Goal: Check status: Check status

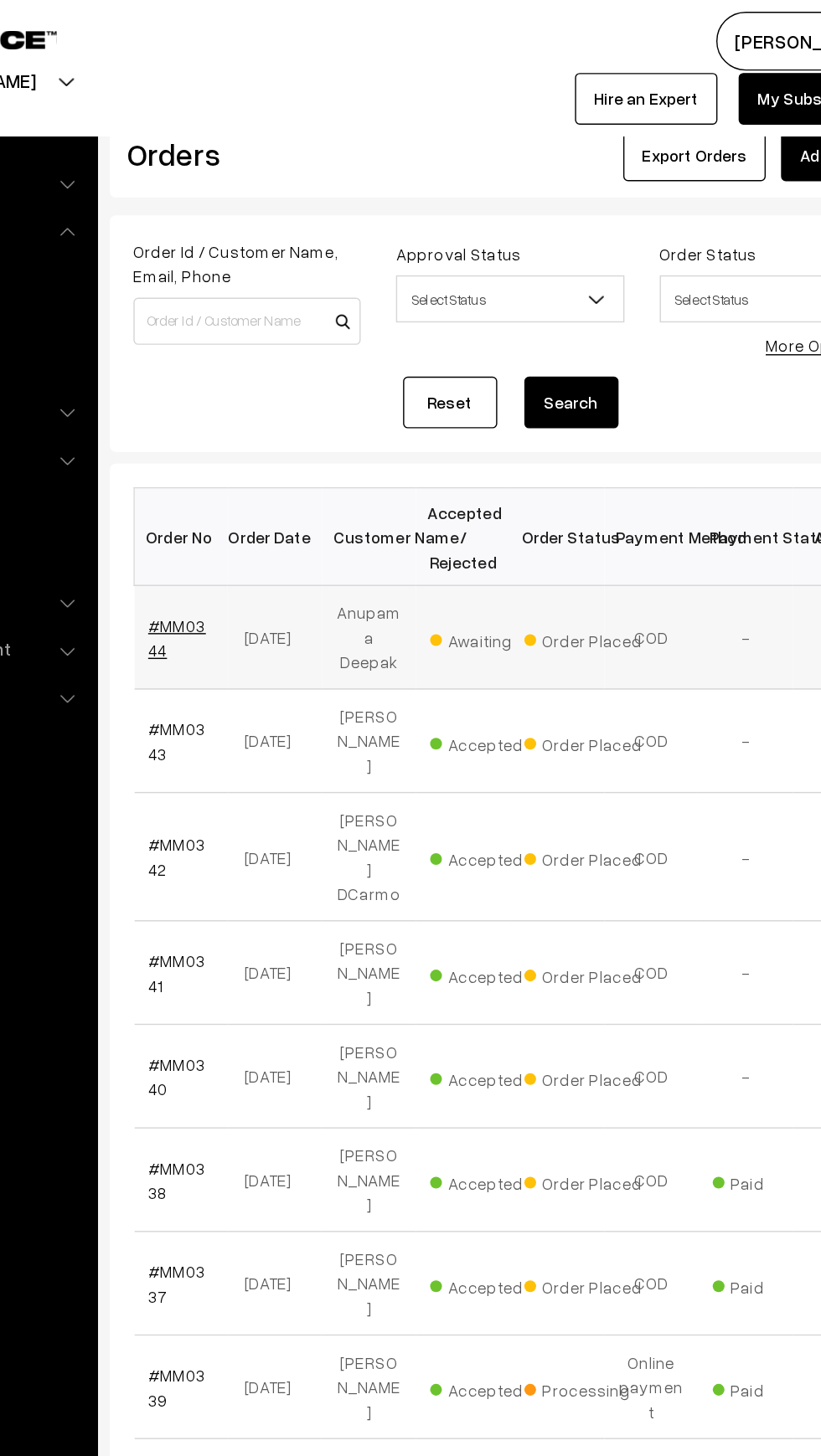
click at [275, 438] on link "#MM0344" at bounding box center [283, 454] width 41 height 32
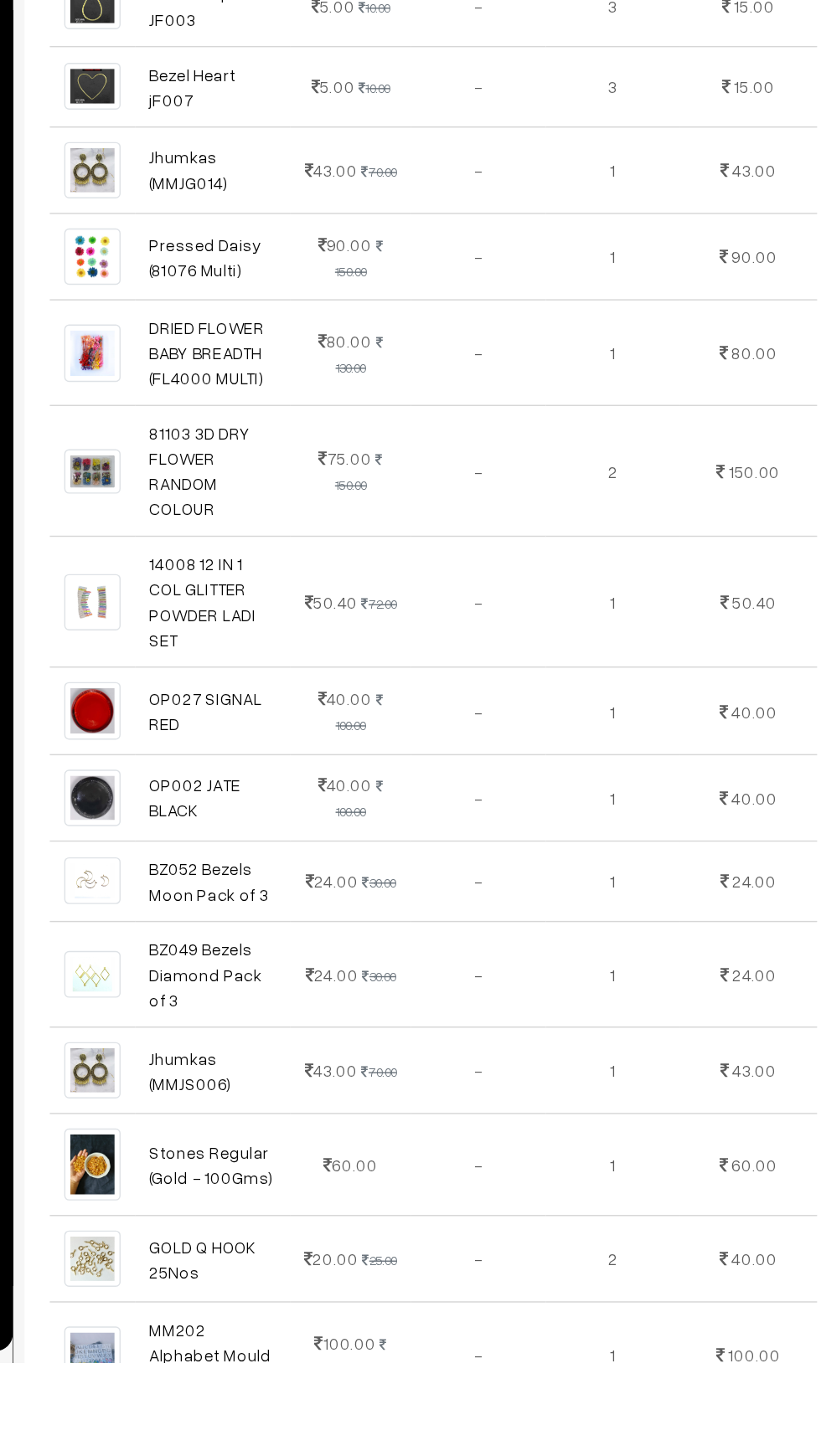
scroll to position [249, 0]
